Goal: Obtain resource: Download file/media

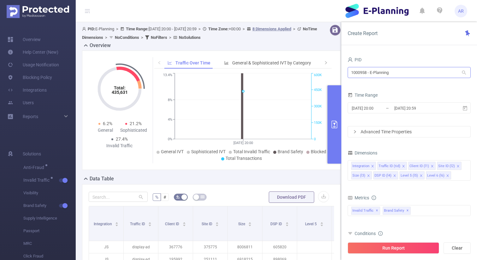
click at [393, 67] on div "1000958 - E-Planning 1000958 - E-Planning" at bounding box center [409, 73] width 123 height 15
click at [393, 67] on input "1000958 - E-Planning" at bounding box center [409, 72] width 123 height 11
click at [387, 73] on input "1000958 - E-Planning" at bounding box center [409, 72] width 123 height 11
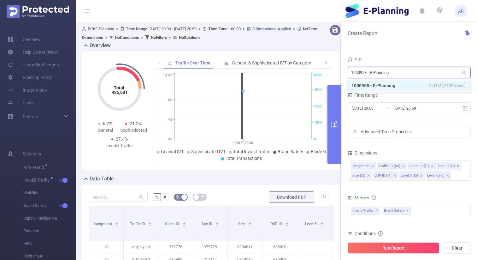
click at [387, 73] on input "1000958 - E-Planning" at bounding box center [409, 72] width 123 height 11
type input "path"
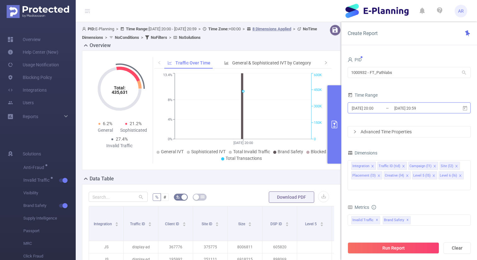
click at [395, 109] on input "[DATE] 20:59" at bounding box center [419, 108] width 51 height 9
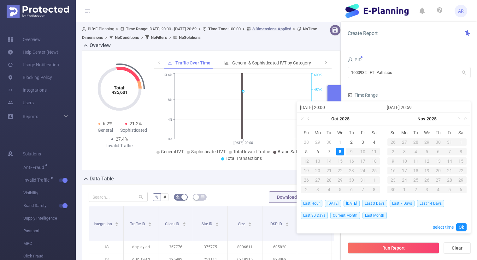
click at [307, 118] on link at bounding box center [309, 118] width 6 height 13
click at [329, 141] on div "1" at bounding box center [329, 142] width 8 height 8
click at [394, 117] on link at bounding box center [396, 118] width 6 height 13
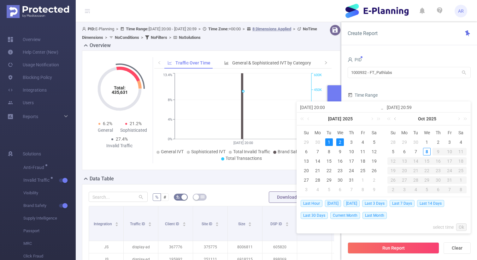
click at [394, 117] on link at bounding box center [396, 118] width 6 height 13
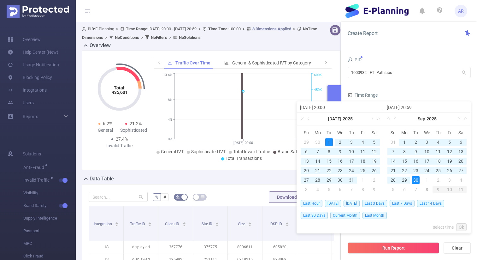
click at [415, 181] on div "30" at bounding box center [416, 180] width 8 height 8
type input "[DATE] 20:00"
type input "[DATE] 20:59"
type input "[DATE] 20:00"
type input "[DATE] 20:59"
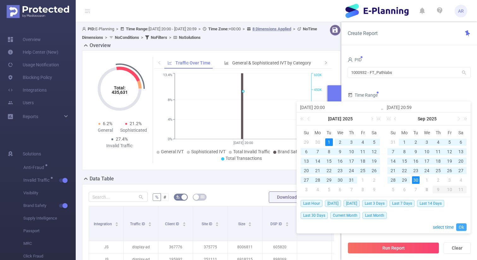
click at [463, 228] on link "Ok" at bounding box center [461, 227] width 10 height 8
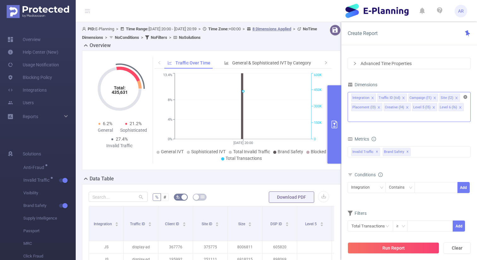
click at [466, 97] on icon "icon: close-circle" at bounding box center [466, 97] width 4 height 4
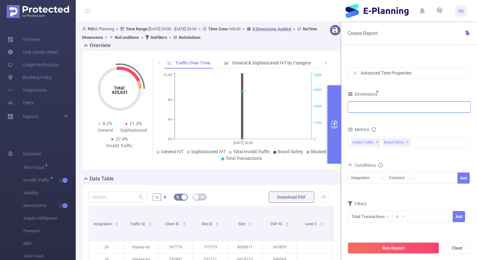
click at [377, 104] on div at bounding box center [409, 107] width 116 height 10
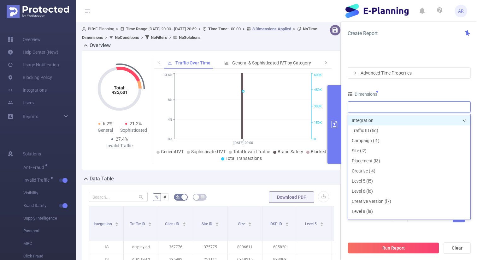
click at [368, 121] on li "Integration" at bounding box center [409, 120] width 122 height 10
click at [411, 88] on div "PID 1000932 - FT_Pathlabs 1000932 - FT_Pathlabs Time Range [DATE] 20:00 _ [DATE…" at bounding box center [409, 114] width 123 height 234
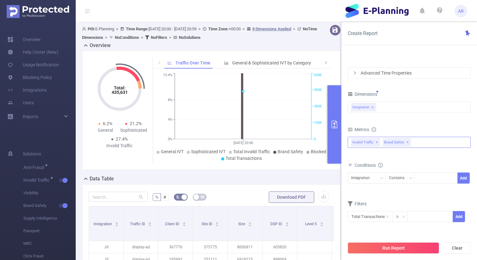
click at [418, 142] on div "Invalid Traffic ✕ Brand Safety ✕" at bounding box center [409, 142] width 123 height 11
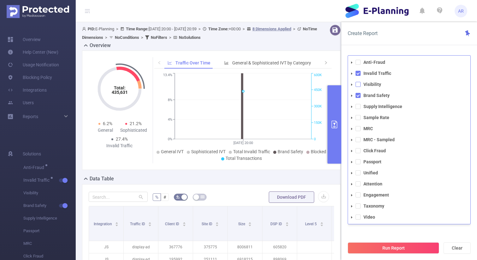
click at [358, 83] on span at bounding box center [358, 84] width 5 height 5
click at [358, 183] on span at bounding box center [358, 183] width 5 height 5
click at [357, 184] on span at bounding box center [358, 183] width 5 height 5
click at [379, 233] on div "PID 1000932 - FT_Pathlabs 1000932 - FT_Pathlabs Time Range [DATE] 20:00 _ [DATE…" at bounding box center [409, 117] width 123 height 241
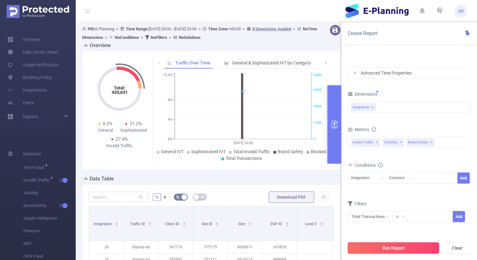
click at [379, 248] on button "Run Report" at bounding box center [394, 247] width 92 height 11
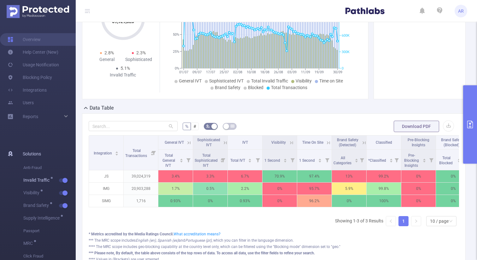
scroll to position [76, 0]
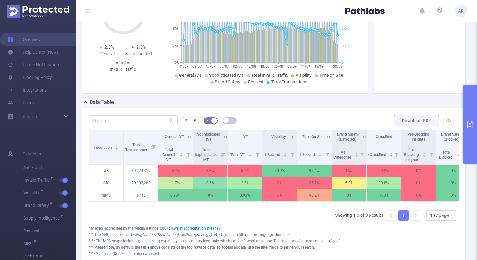
click at [469, 127] on icon "primary" at bounding box center [470, 125] width 8 height 8
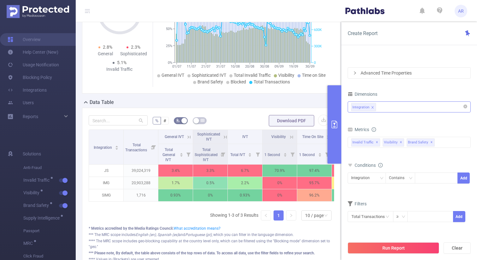
click at [395, 107] on div "Integration" at bounding box center [409, 107] width 116 height 10
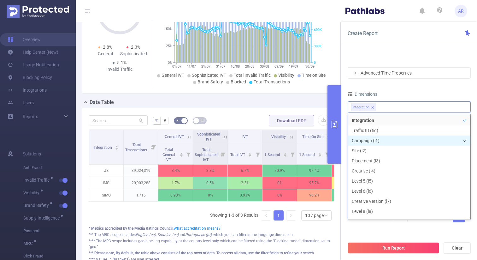
click at [378, 139] on li "Campaign (l1)" at bounding box center [409, 140] width 122 height 10
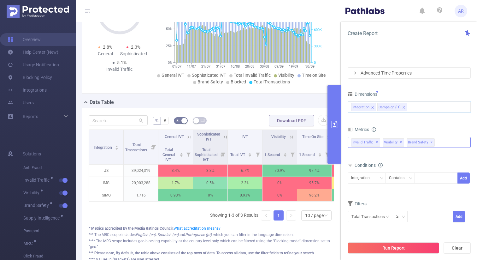
click at [442, 143] on div "Invalid Traffic ✕ Anti-Fraud Invalid Traffic Visibility Brand Safety Supply Int…" at bounding box center [409, 142] width 123 height 11
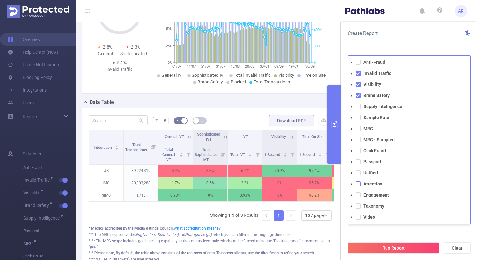
click at [358, 184] on span at bounding box center [358, 183] width 5 height 5
click at [350, 234] on div "PID 1000932 - FT_Pathlabs 1000932 - FT_Pathlabs Time Range [DATE] 20:00 _ [DATE…" at bounding box center [409, 117] width 123 height 241
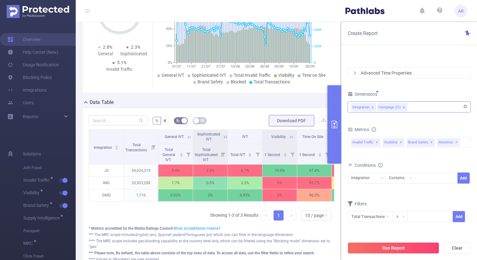
click at [433, 107] on div "Integration Campaign (l1)" at bounding box center [409, 107] width 116 height 10
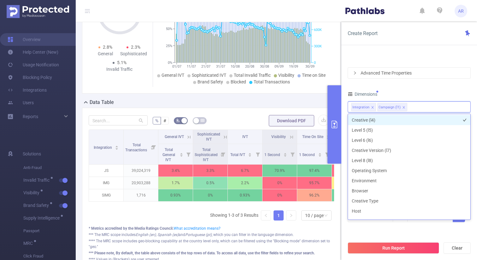
scroll to position [56, 0]
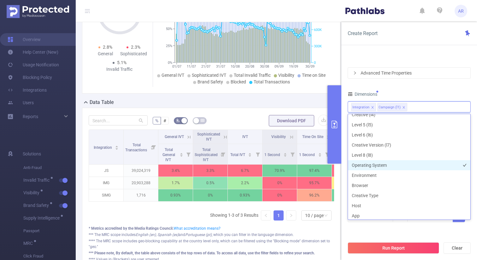
click at [397, 166] on li "Operating System" at bounding box center [409, 165] width 122 height 10
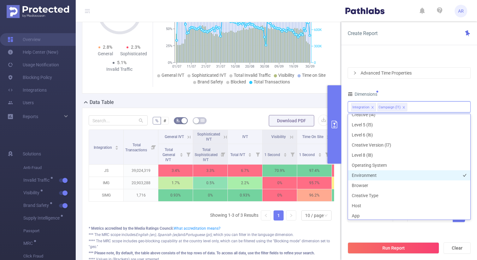
click at [371, 175] on li "Environment" at bounding box center [409, 175] width 122 height 10
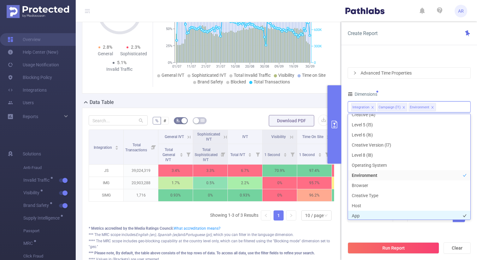
scroll to position [57, 0]
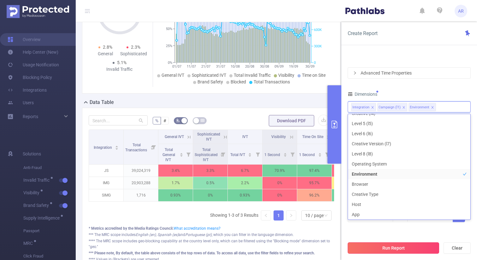
click at [380, 247] on button "Run Report" at bounding box center [394, 247] width 92 height 11
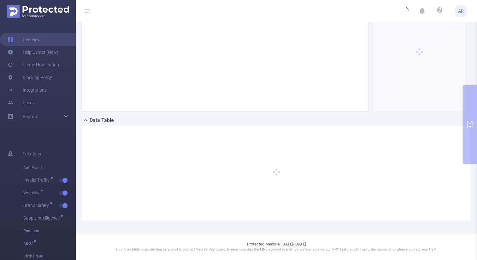
scroll to position [58, 0]
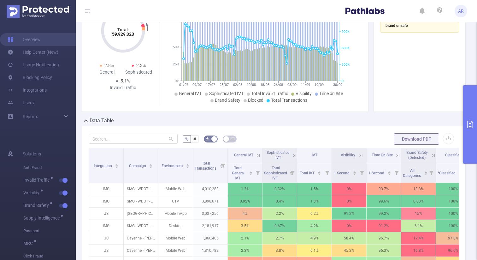
click at [469, 126] on icon "primary" at bounding box center [470, 125] width 6 height 8
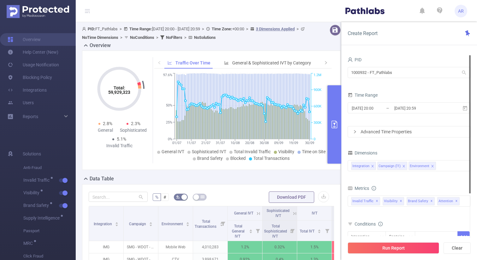
click at [470, 167] on div at bounding box center [470, 124] width 2 height 138
click at [463, 165] on div "Integration Campaign (l1) Environment" at bounding box center [409, 165] width 116 height 10
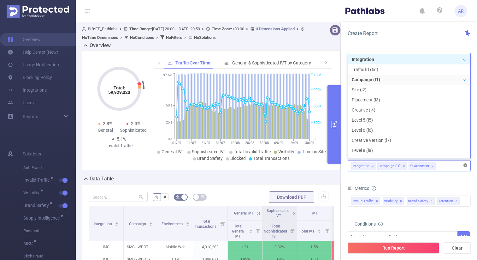
click at [466, 165] on icon "icon: close-circle" at bounding box center [466, 165] width 4 height 4
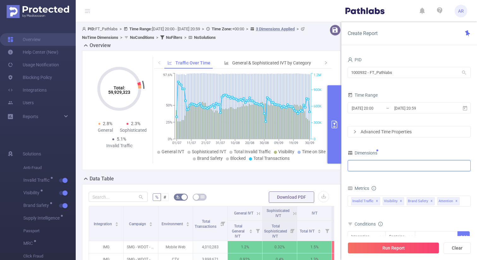
click at [432, 163] on div at bounding box center [409, 165] width 116 height 10
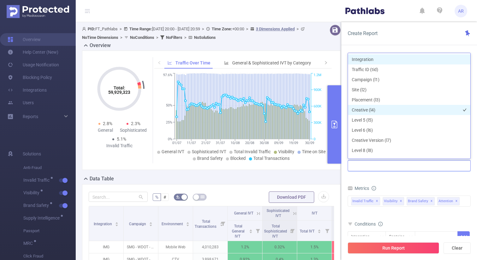
scroll to position [7, 0]
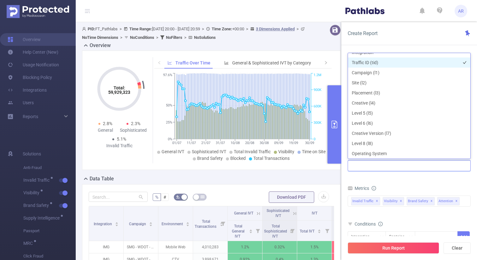
click at [372, 62] on li "Traffic ID (tid)" at bounding box center [409, 62] width 122 height 10
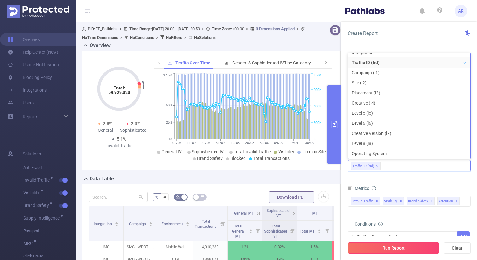
click at [373, 245] on button "Run Report" at bounding box center [394, 247] width 92 height 11
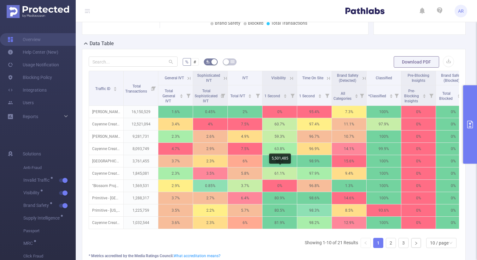
scroll to position [152, 0]
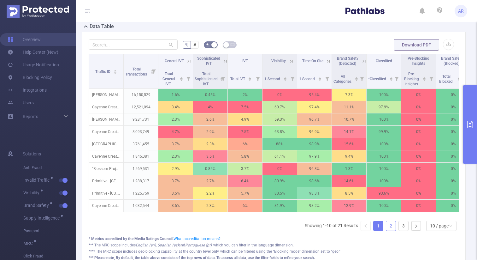
click at [395, 228] on link "2" at bounding box center [390, 225] width 9 height 9
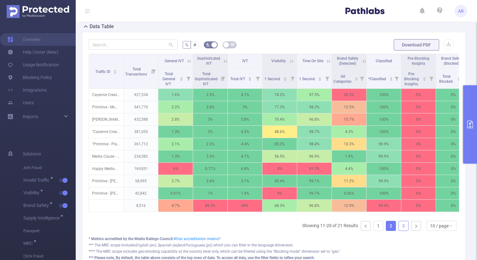
click at [400, 226] on link "3" at bounding box center [403, 225] width 9 height 9
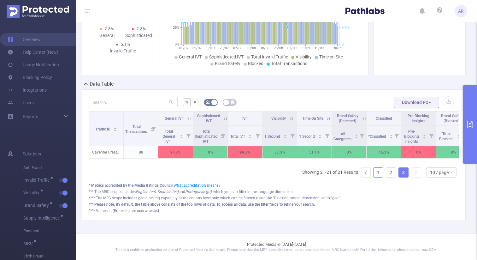
click at [377, 172] on link "1" at bounding box center [378, 172] width 9 height 9
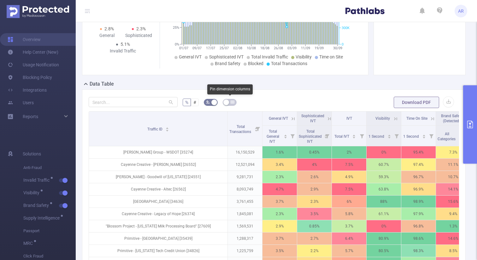
drag, startPoint x: 123, startPoint y: 121, endPoint x: 228, endPoint y: 104, distance: 106.0
click at [228, 104] on div "% # Download PDF Traffic ID Total Transactions General IVT Sophisticated IVT IV…" at bounding box center [274, 210] width 371 height 228
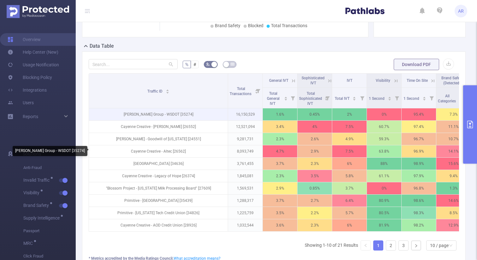
scroll to position [136, 0]
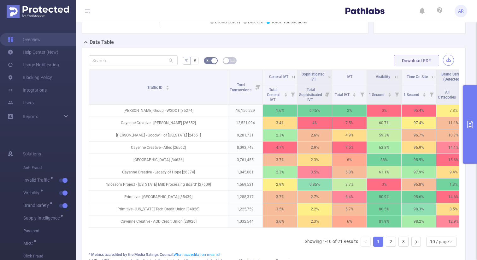
click at [444, 60] on button "button" at bounding box center [448, 60] width 11 height 11
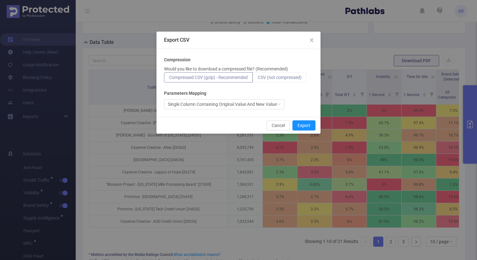
click at [282, 82] on label "CSV (not compressed)" at bounding box center [280, 77] width 54 height 10
click at [258, 79] on input "CSV (not compressed)" at bounding box center [258, 79] width 0 height 0
click at [300, 126] on button "Export" at bounding box center [304, 125] width 23 height 10
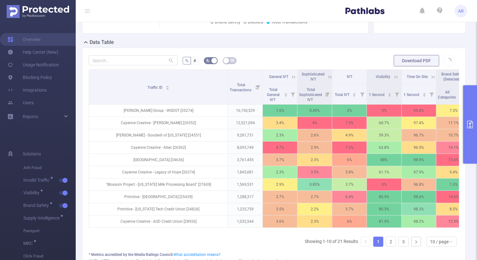
click at [469, 94] on button "primary" at bounding box center [470, 124] width 14 height 78
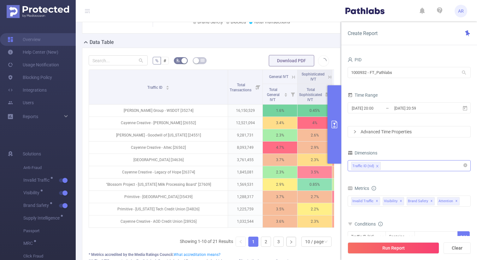
click at [394, 169] on div "Traffic ID (tid)" at bounding box center [409, 165] width 116 height 10
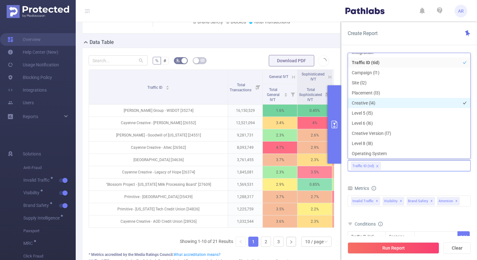
click at [372, 104] on li "Creative (l4)" at bounding box center [409, 103] width 122 height 10
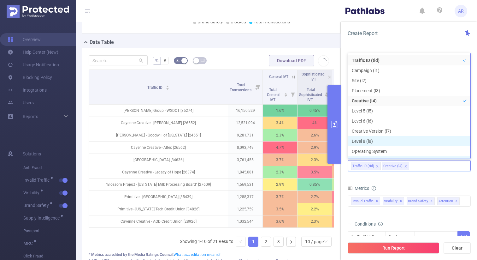
scroll to position [0, 0]
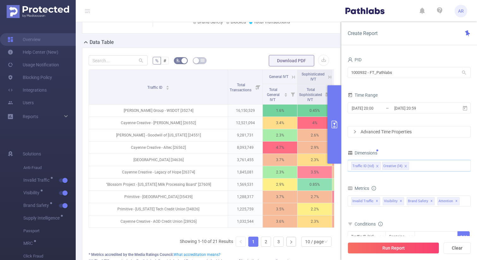
click at [433, 182] on form "Dimensions Traffic ID (tid) Creative (l4) Metrics Total General IVT Data Center…" at bounding box center [409, 218] width 123 height 140
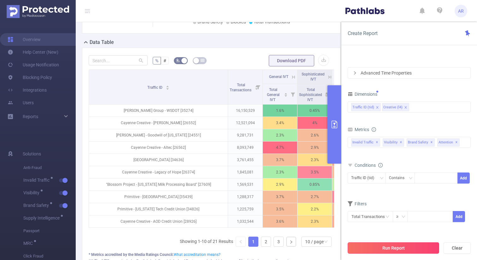
click at [367, 246] on button "Run Report" at bounding box center [394, 247] width 92 height 11
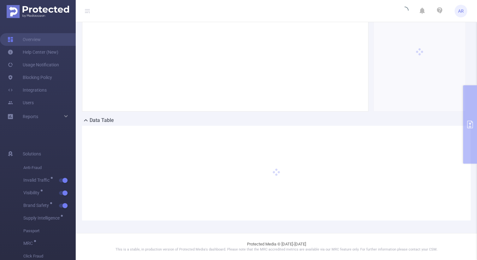
scroll to position [58, 0]
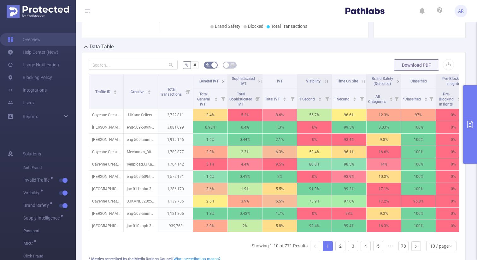
scroll to position [147, 0]
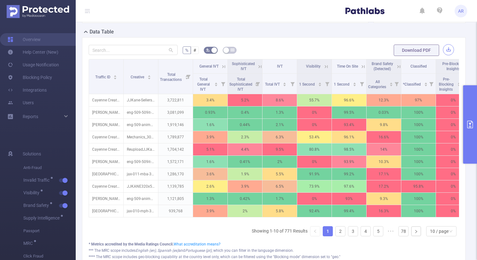
click at [449, 51] on button "button" at bounding box center [448, 49] width 11 height 11
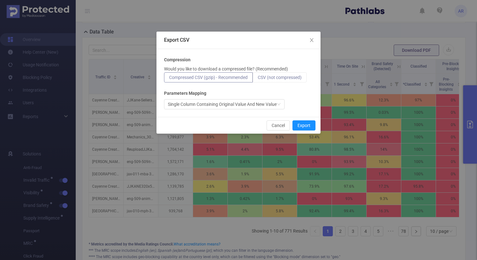
click at [297, 79] on span "CSV (not compressed)" at bounding box center [280, 77] width 44 height 5
click at [258, 79] on input "CSV (not compressed)" at bounding box center [258, 79] width 0 height 0
click at [300, 130] on button "Export" at bounding box center [304, 125] width 23 height 10
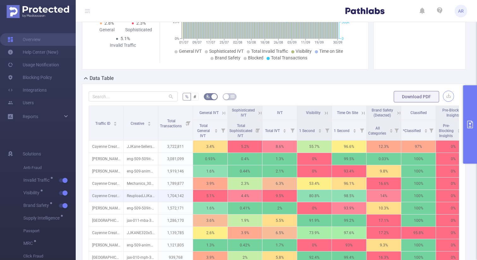
scroll to position [0, 0]
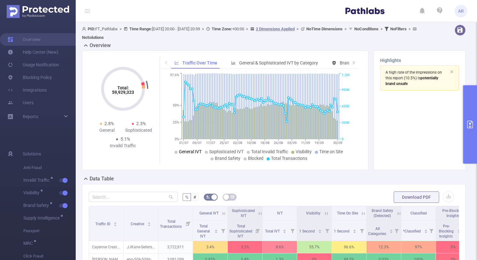
click at [192, 151] on span "General IVT" at bounding box center [190, 151] width 23 height 5
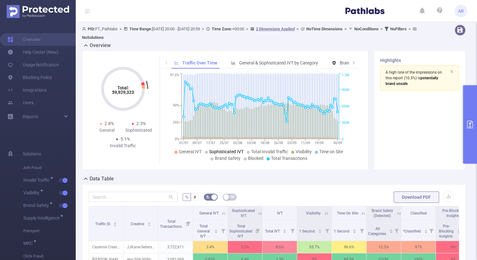
click at [209, 151] on span "Sophisticated IVT" at bounding box center [226, 151] width 34 height 5
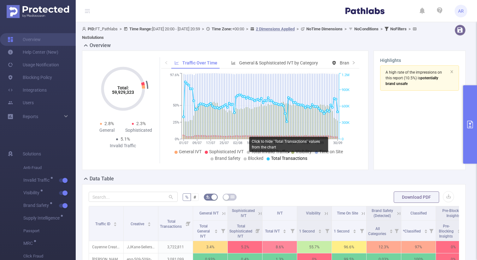
click at [280, 158] on span "Total Transactions" at bounding box center [289, 158] width 36 height 5
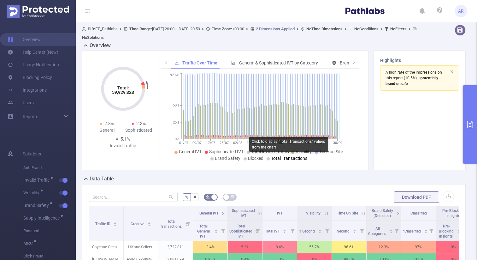
click at [274, 158] on span "Total Transactions" at bounding box center [289, 158] width 36 height 5
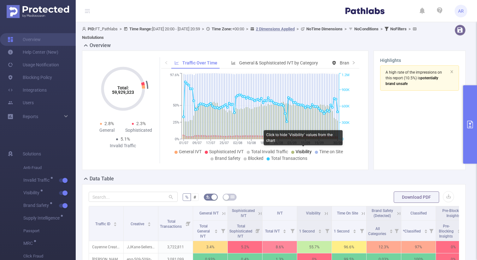
click at [296, 151] on span "Visibility" at bounding box center [304, 151] width 16 height 5
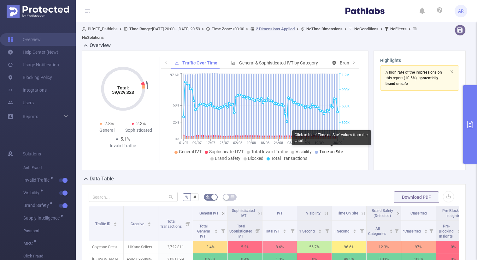
click at [320, 150] on span "Time on Site" at bounding box center [331, 151] width 24 height 5
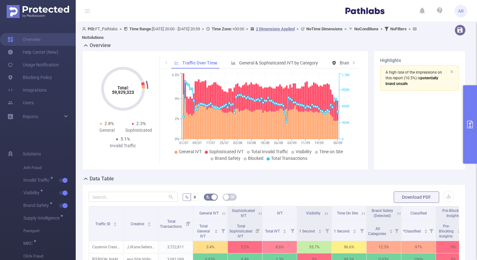
click at [454, 72] on div "A high rate of the impressions on this report (10.5%) is potentially brand unsa…" at bounding box center [419, 77] width 79 height 25
click at [453, 71] on icon "icon: close" at bounding box center [452, 72] width 4 height 4
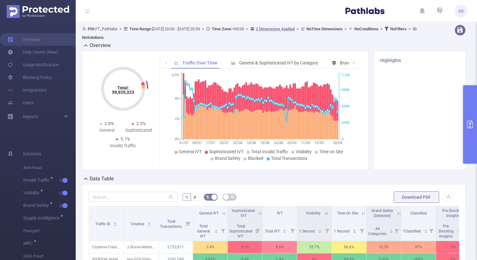
click at [85, 10] on icon at bounding box center [88, 11] width 8 height 22
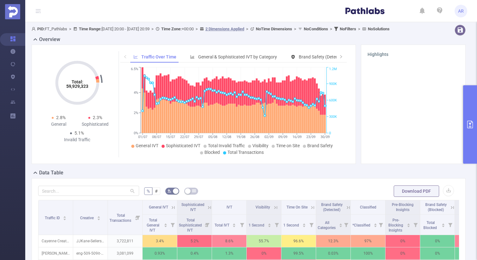
click at [401, 44] on div "Overview" at bounding box center [251, 40] width 439 height 9
click at [471, 124] on icon "primary" at bounding box center [470, 125] width 8 height 8
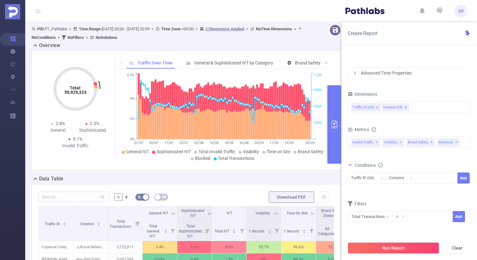
click at [337, 110] on button "primary" at bounding box center [335, 124] width 14 height 78
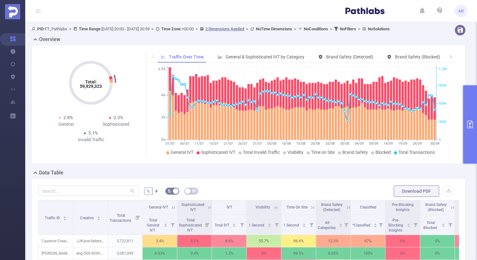
click at [466, 110] on button "primary" at bounding box center [470, 124] width 14 height 78
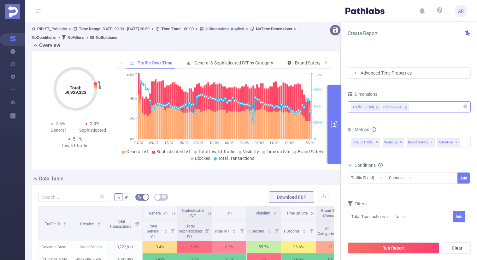
click at [422, 105] on div "Traffic ID (tid) Creative (l4)" at bounding box center [409, 107] width 116 height 10
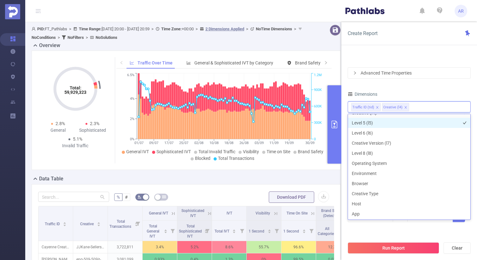
scroll to position [63, 0]
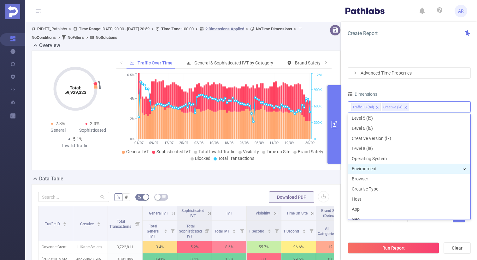
click at [379, 168] on li "Environment" at bounding box center [409, 168] width 122 height 10
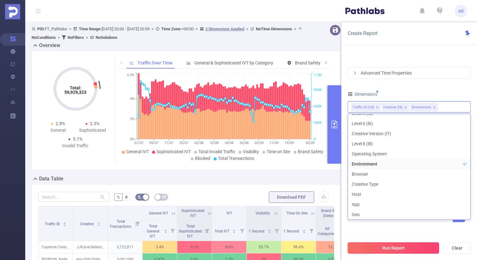
click at [381, 244] on button "Run Report" at bounding box center [394, 247] width 92 height 11
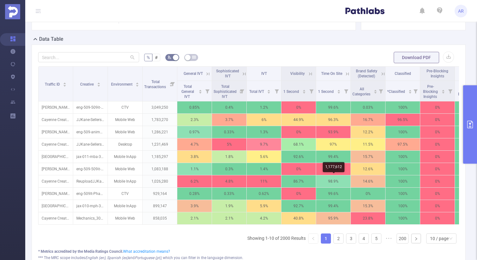
scroll to position [134, 0]
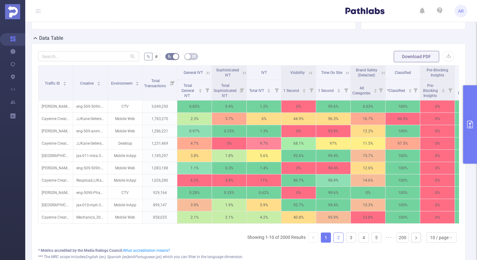
click at [341, 242] on link "2" at bounding box center [338, 237] width 9 height 9
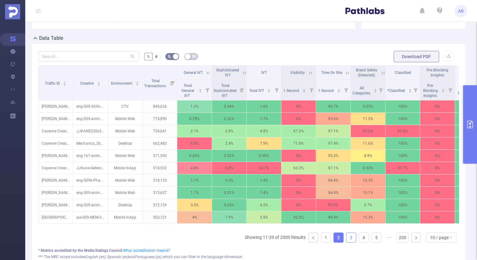
click at [351, 242] on link "3" at bounding box center [351, 237] width 9 height 9
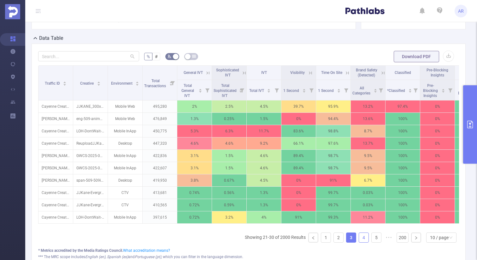
click at [365, 242] on link "4" at bounding box center [363, 237] width 9 height 9
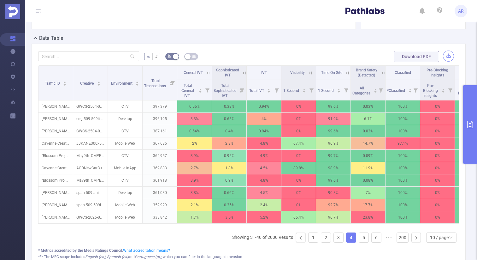
click at [450, 62] on button "button" at bounding box center [448, 55] width 11 height 11
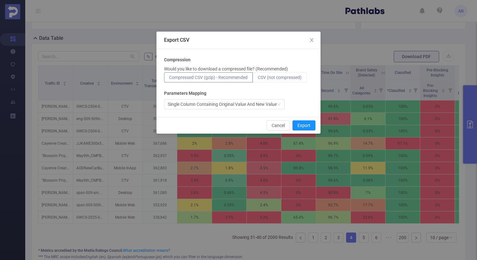
click at [299, 77] on span "CSV (not compressed)" at bounding box center [280, 77] width 44 height 5
click at [258, 79] on input "CSV (not compressed)" at bounding box center [258, 79] width 0 height 0
click at [303, 125] on button "Export" at bounding box center [304, 125] width 23 height 10
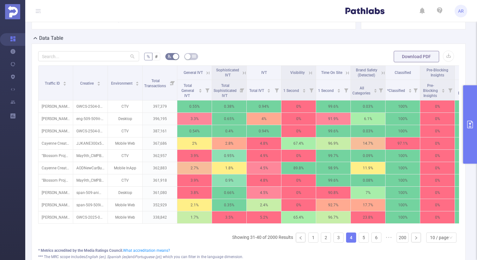
click at [469, 122] on icon "primary" at bounding box center [470, 125] width 8 height 8
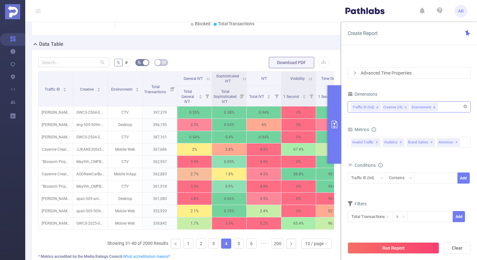
click at [448, 111] on div "Traffic ID (tid) Creative (l4) Environment" at bounding box center [409, 107] width 116 height 10
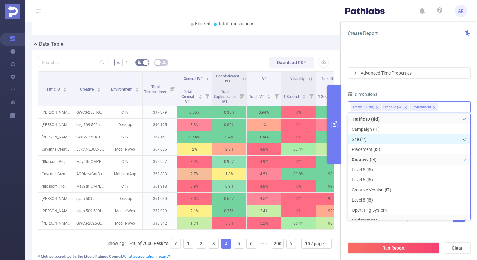
scroll to position [0, 0]
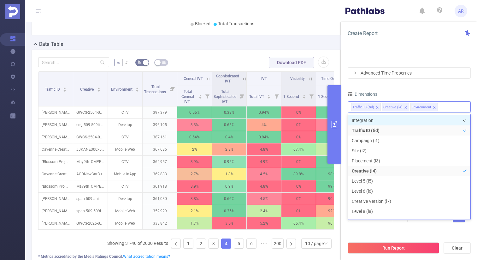
click at [377, 121] on li "Integration" at bounding box center [409, 120] width 122 height 10
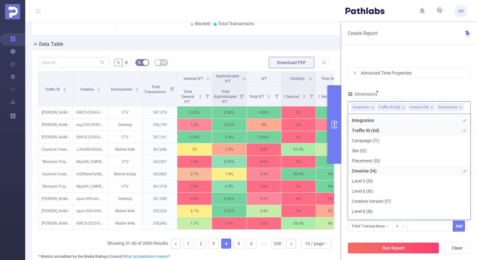
click at [429, 79] on div "PID 1000932 - FT_Pathlabs 1000932 - FT_Pathlabs Time Range 2025-07-01 20:00 _ 2…" at bounding box center [409, 118] width 123 height 243
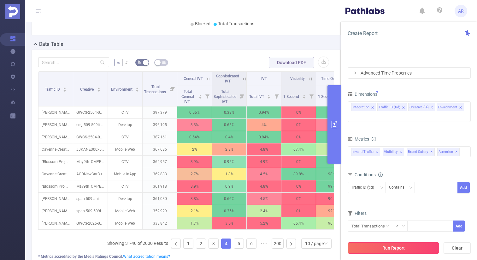
click at [400, 246] on button "Run Report" at bounding box center [394, 247] width 92 height 11
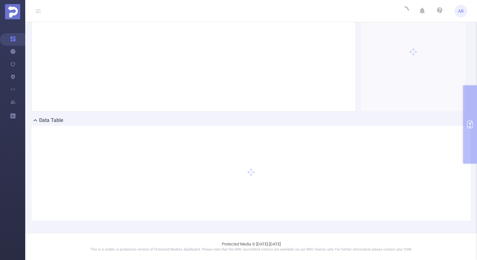
scroll to position [58, 0]
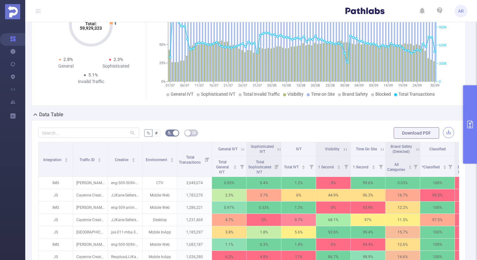
click at [445, 136] on button "button" at bounding box center [448, 132] width 11 height 11
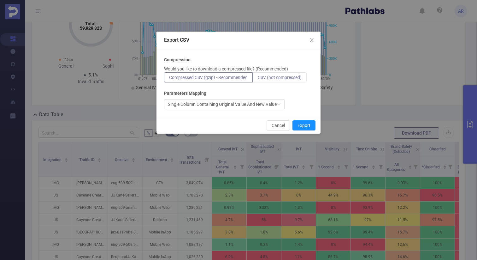
click at [292, 78] on span "CSV (not compressed)" at bounding box center [280, 77] width 44 height 5
click at [258, 79] on input "CSV (not compressed)" at bounding box center [258, 79] width 0 height 0
click at [306, 126] on button "Export" at bounding box center [304, 125] width 23 height 10
